Goal: Check status: Check status

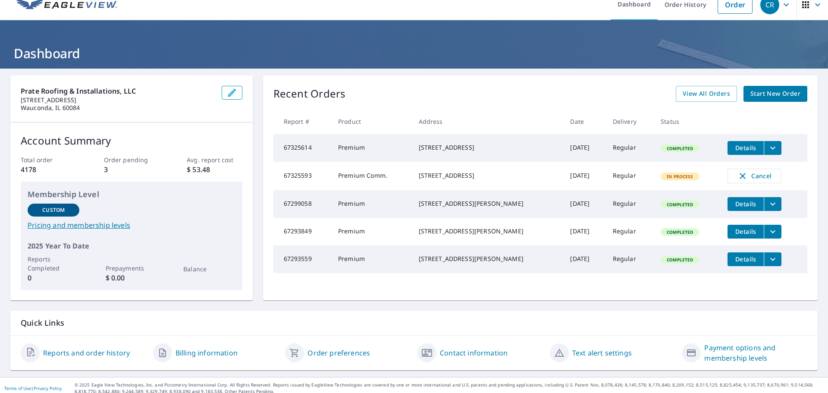
scroll to position [17, 0]
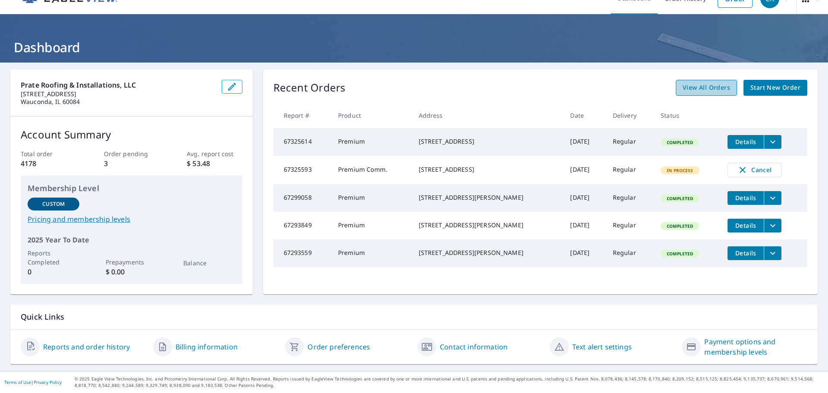
click at [691, 89] on span "View All Orders" at bounding box center [705, 87] width 47 height 11
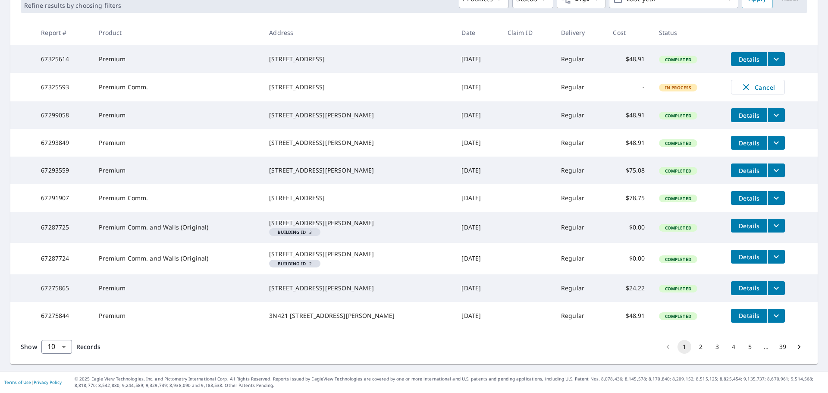
scroll to position [190, 0]
click at [694, 348] on button "2" at bounding box center [701, 347] width 14 height 14
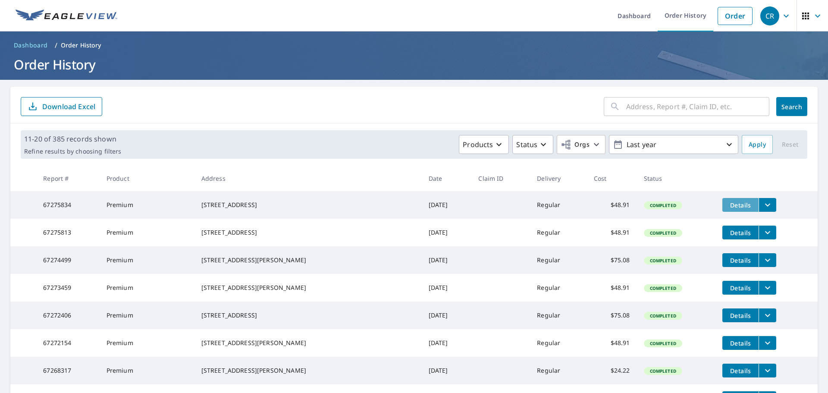
click at [727, 203] on span "Details" at bounding box center [740, 205] width 26 height 8
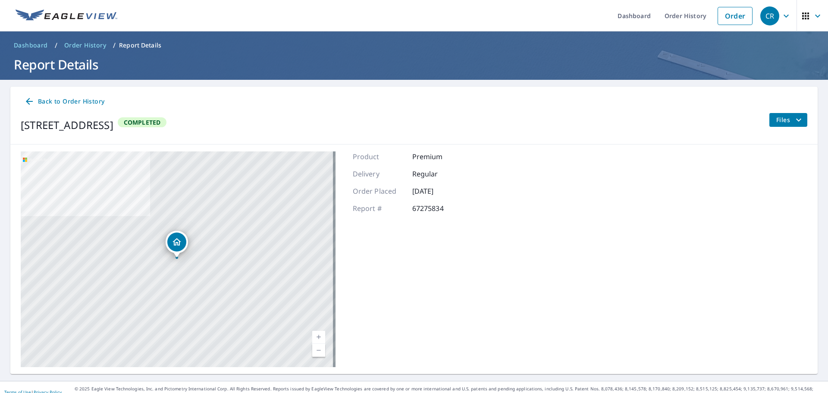
click at [776, 119] on span "Files" at bounding box center [790, 120] width 28 height 10
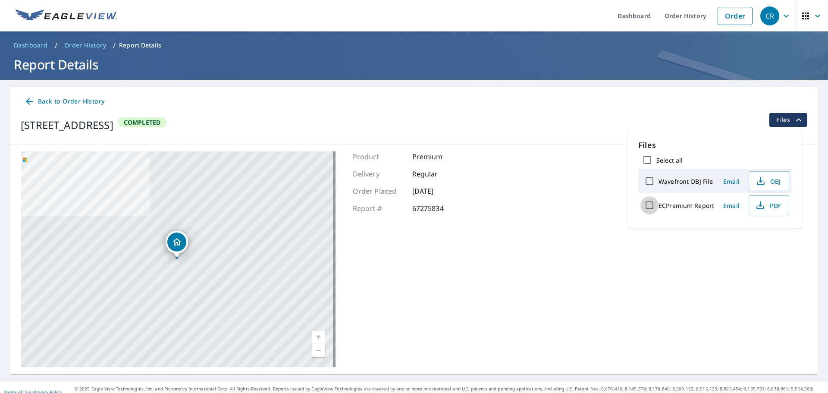
click at [650, 206] on input "ECPremium Report" at bounding box center [649, 205] width 18 height 18
checkbox input "true"
click at [772, 240] on span "Download" at bounding box center [758, 235] width 46 height 10
